Goal: Communication & Community: Ask a question

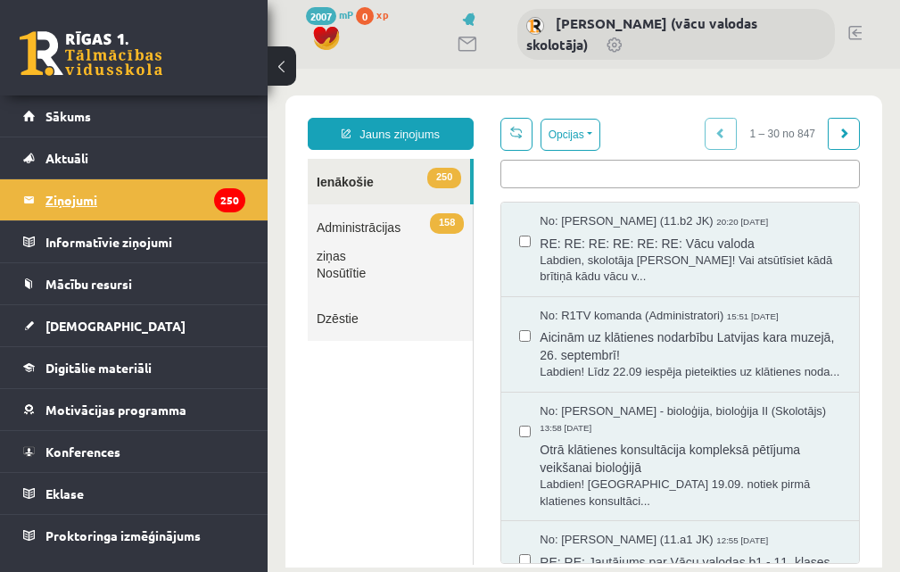
click at [123, 204] on legend "Ziņojumi 250" at bounding box center [145, 199] width 200 height 41
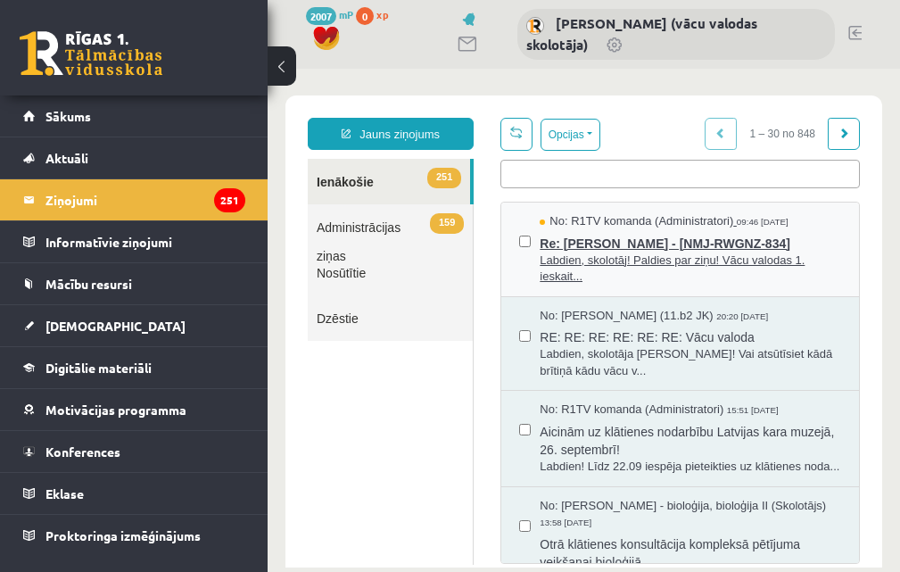
click at [662, 255] on span "Labdien, skolotāj! Paldies par ziņu! Vācu valodas 1. ieskait..." at bounding box center [691, 268] width 302 height 33
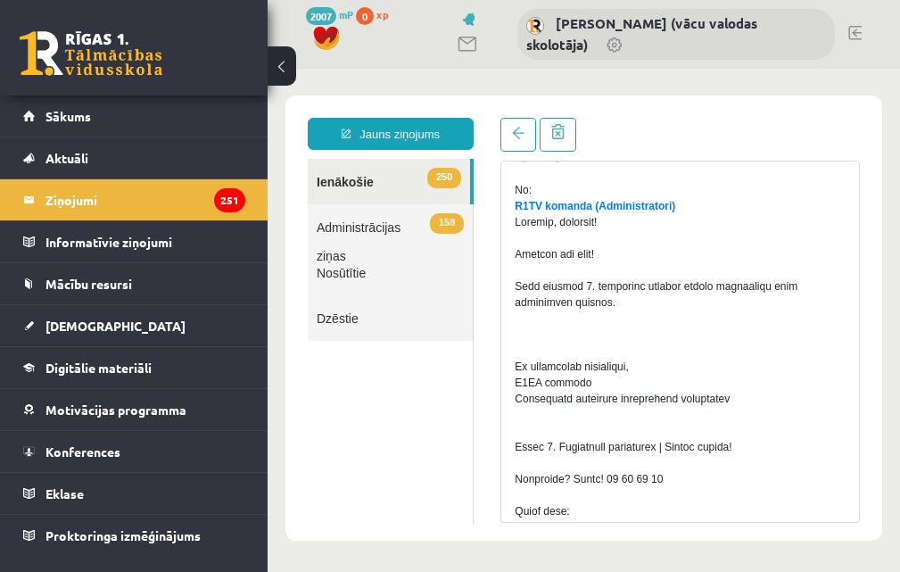
scroll to position [178, 0]
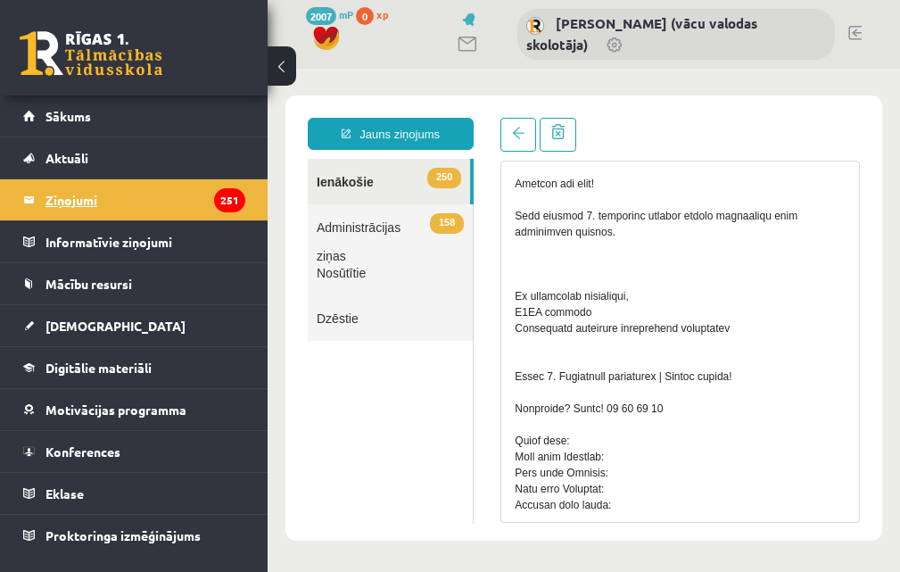
click at [78, 210] on legend "Ziņojumi 251" at bounding box center [145, 199] width 200 height 41
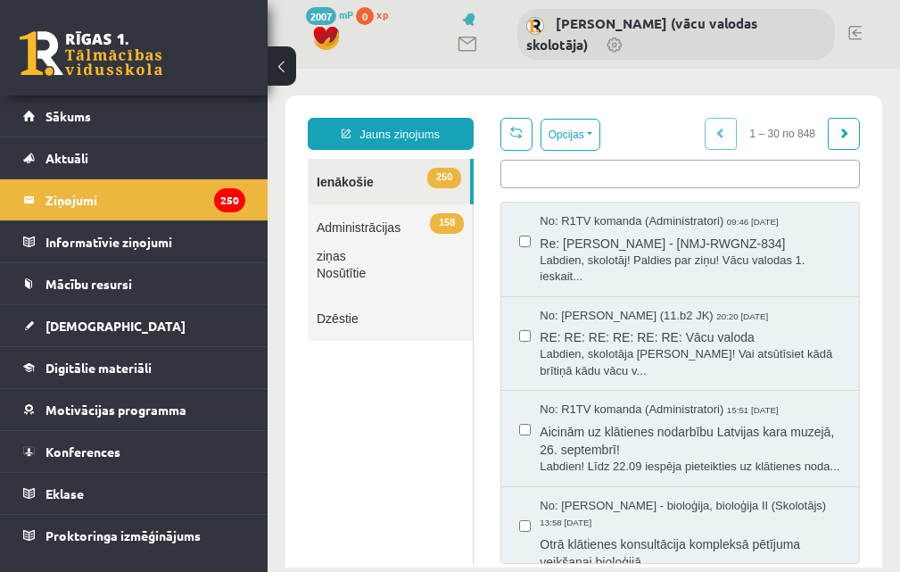
scroll to position [0, 0]
click at [368, 130] on link "Jauns ziņojums" at bounding box center [391, 134] width 166 height 32
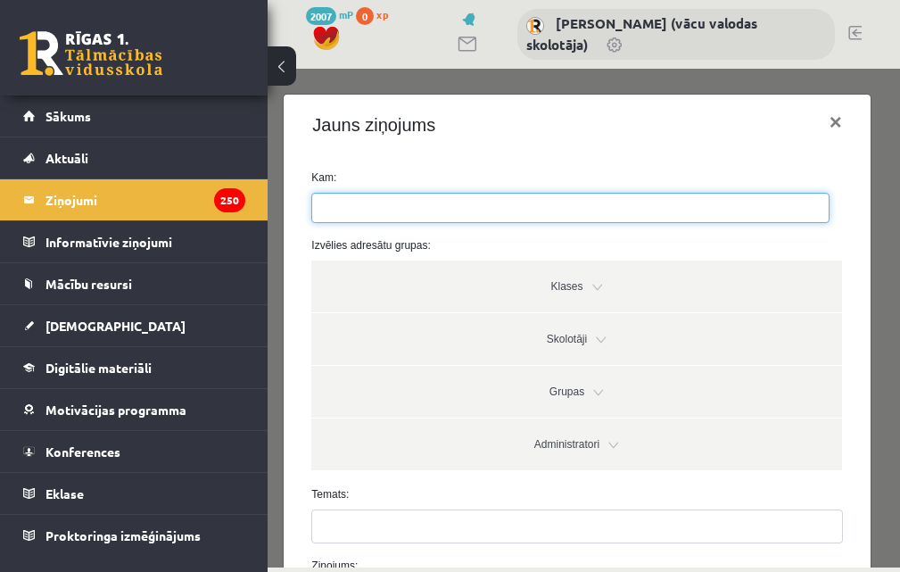
click at [425, 200] on ul at bounding box center [570, 208] width 516 height 29
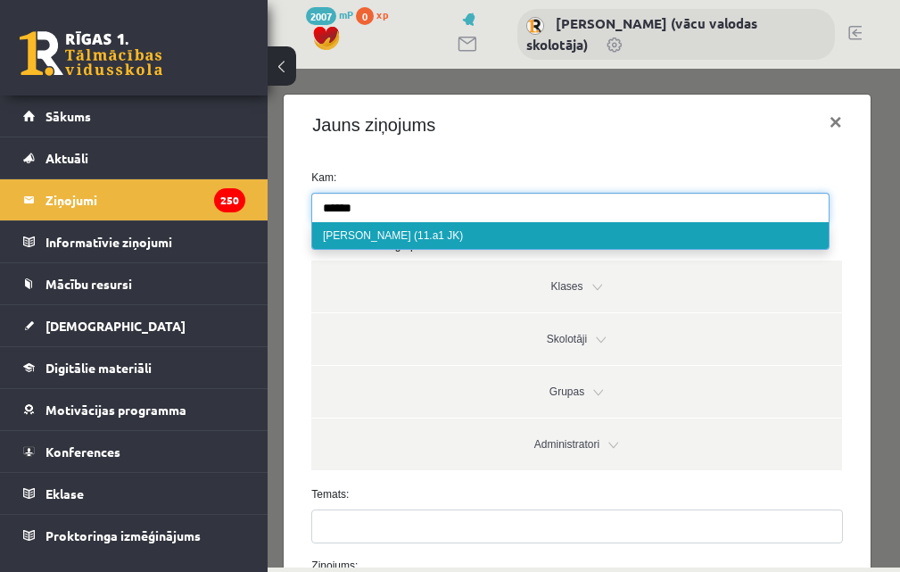
type input "******"
select select "*****"
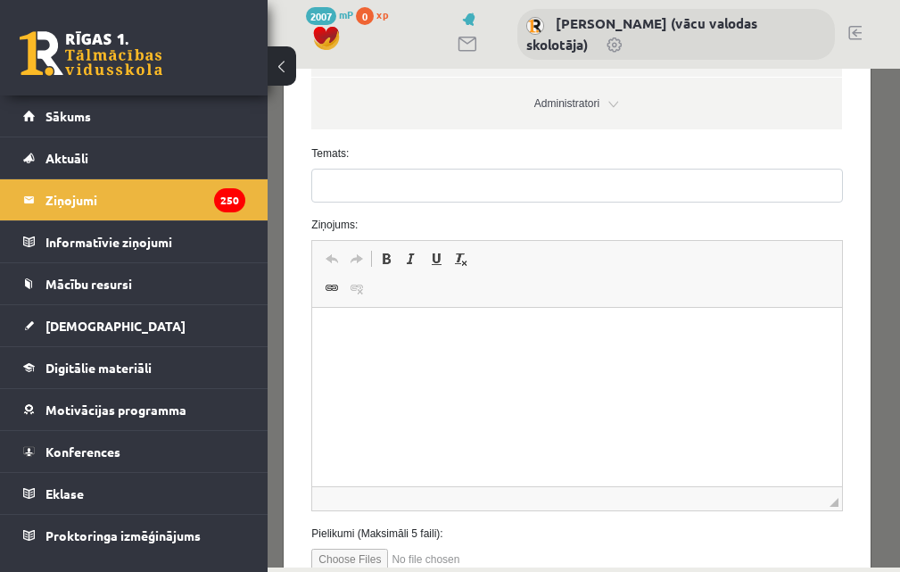
scroll to position [357, 0]
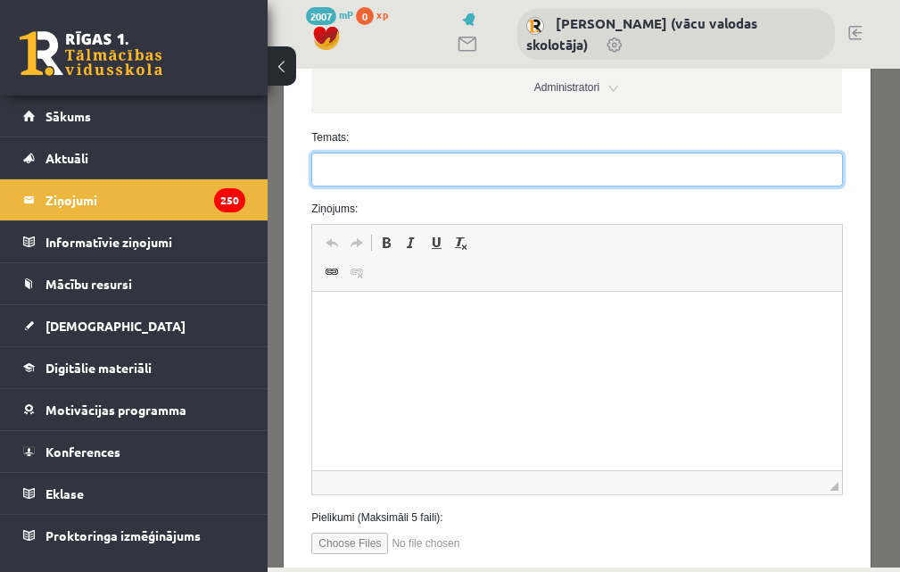
click at [393, 171] on input "Temats:" at bounding box center [576, 170] width 531 height 34
type input "**********"
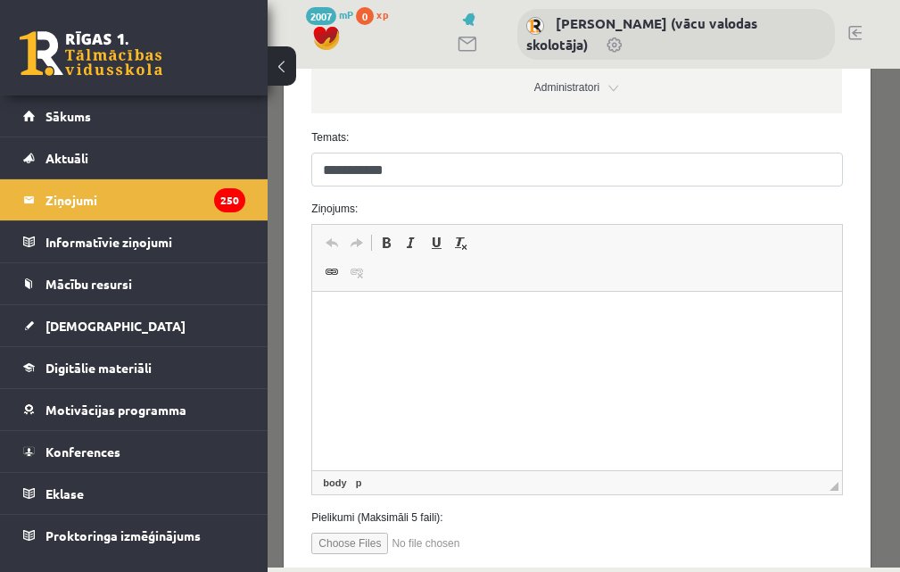
click at [440, 313] on p "Editor, wiswyg-editor-47025121037080-1758095400-433" at bounding box center [576, 319] width 493 height 19
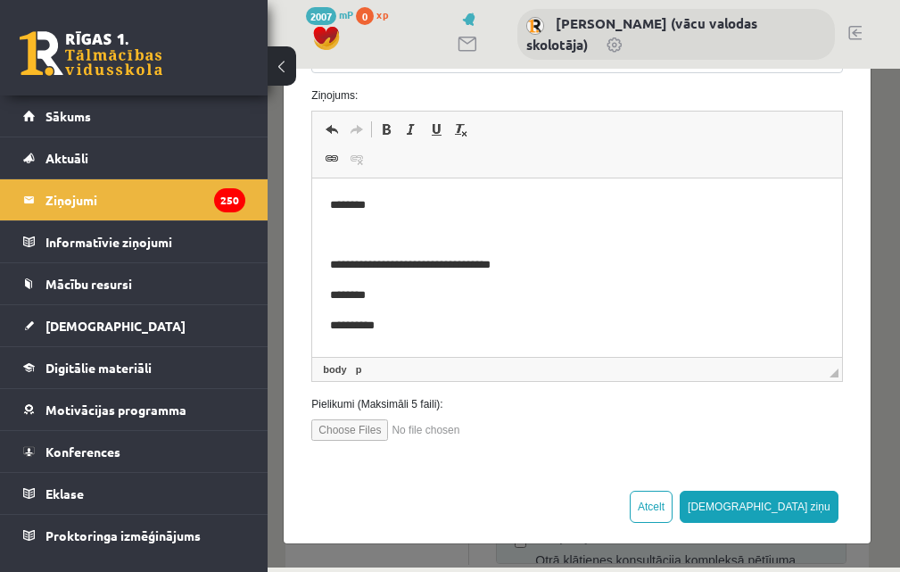
scroll to position [472, 0]
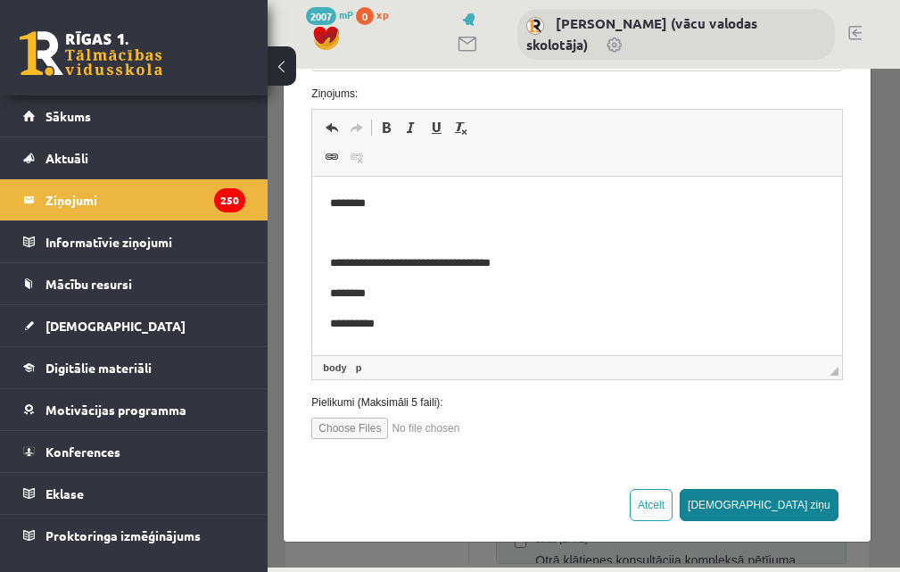
drag, startPoint x: 786, startPoint y: 481, endPoint x: 801, endPoint y: 518, distance: 40.4
click at [801, 518] on div "Atcelt [DEMOGRAPHIC_DATA] ziņu" at bounding box center [577, 503] width 586 height 73
click at [803, 517] on button "[DEMOGRAPHIC_DATA] ziņu" at bounding box center [759, 505] width 159 height 32
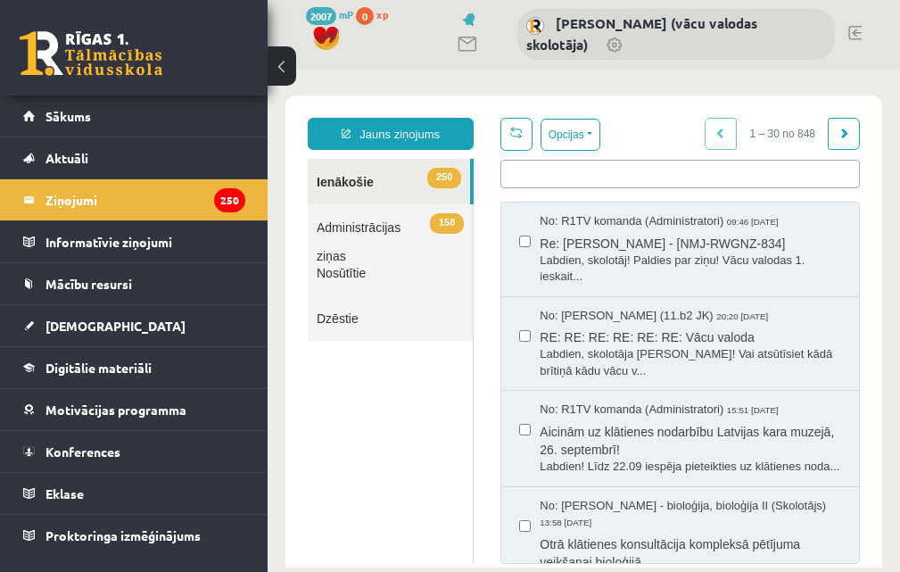
scroll to position [0, 0]
click at [69, 204] on legend "Ziņojumi 250" at bounding box center [145, 199] width 200 height 41
click at [128, 202] on legend "Ziņojumi 250" at bounding box center [145, 199] width 200 height 41
click at [87, 194] on legend "Ziņojumi 250" at bounding box center [145, 199] width 200 height 41
